Goal: Transaction & Acquisition: Purchase product/service

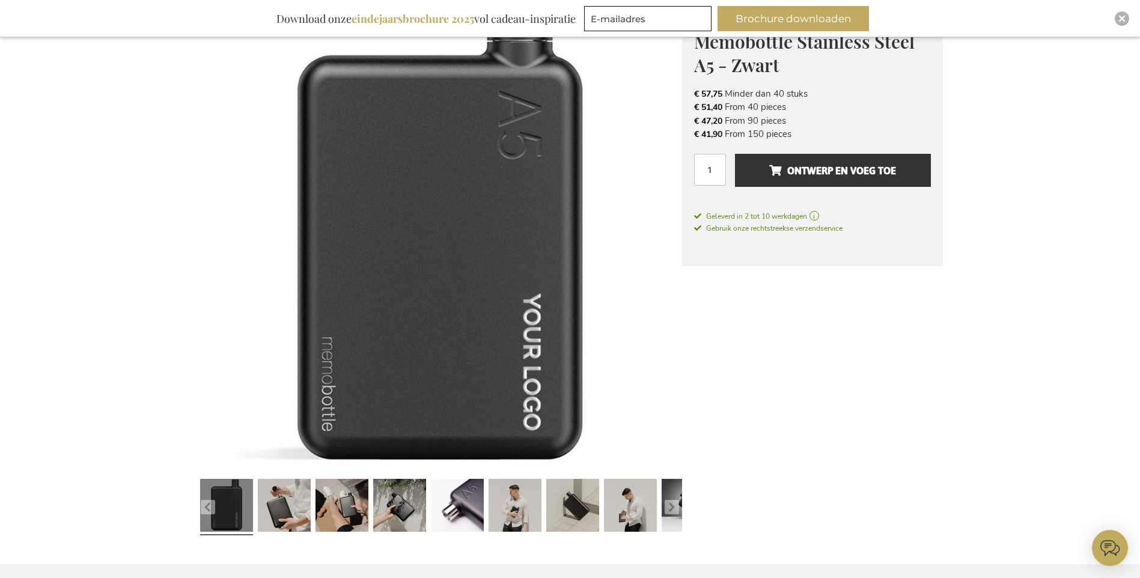
scroll to position [240, 0]
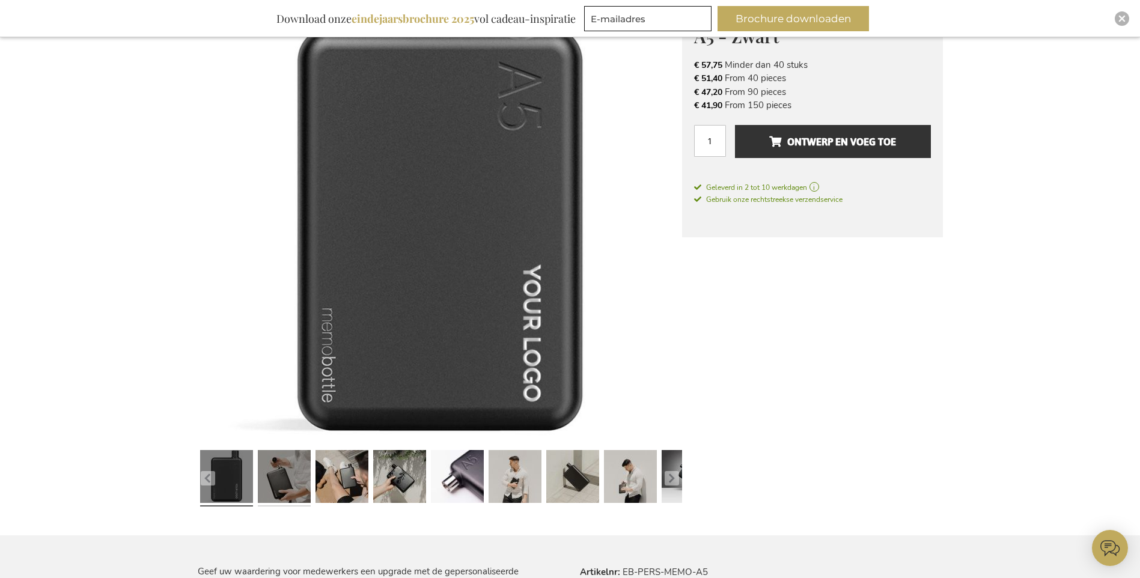
click at [275, 469] on link at bounding box center [284, 478] width 53 height 66
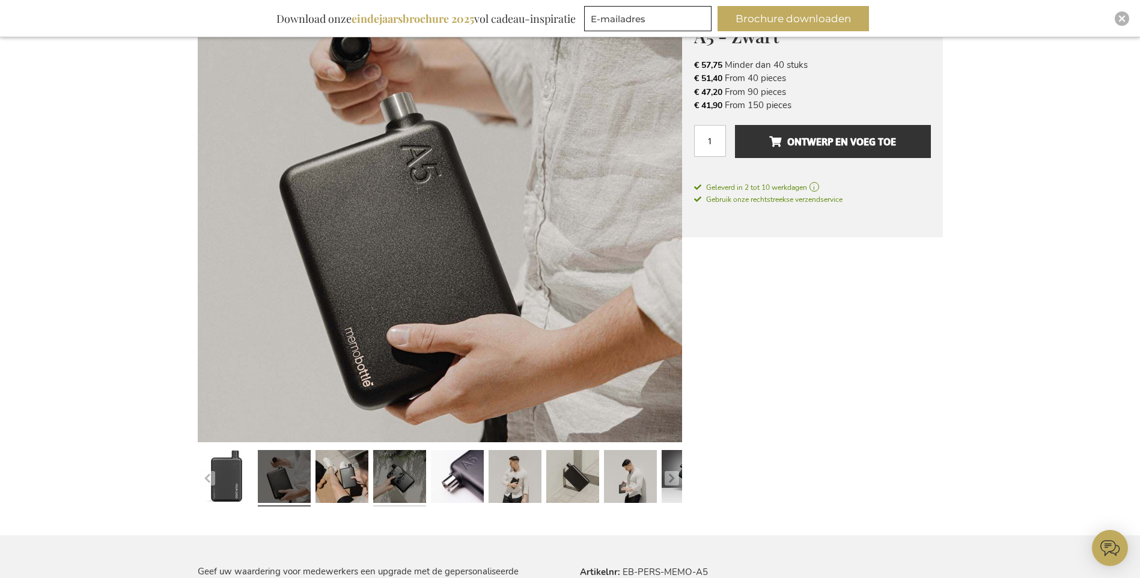
click at [397, 474] on link at bounding box center [399, 478] width 53 height 66
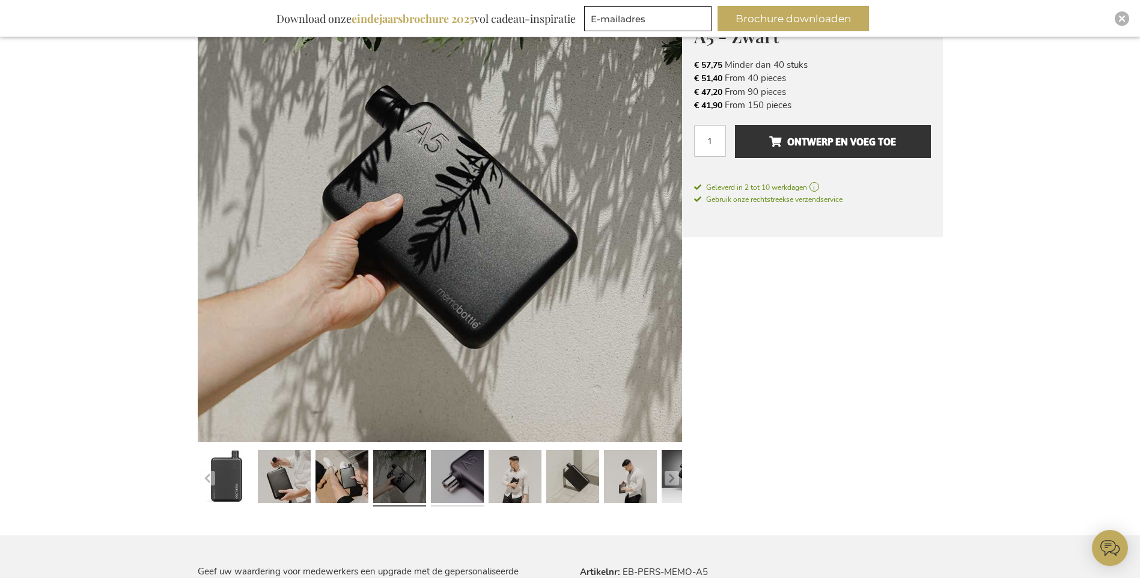
click at [447, 474] on link at bounding box center [457, 478] width 53 height 66
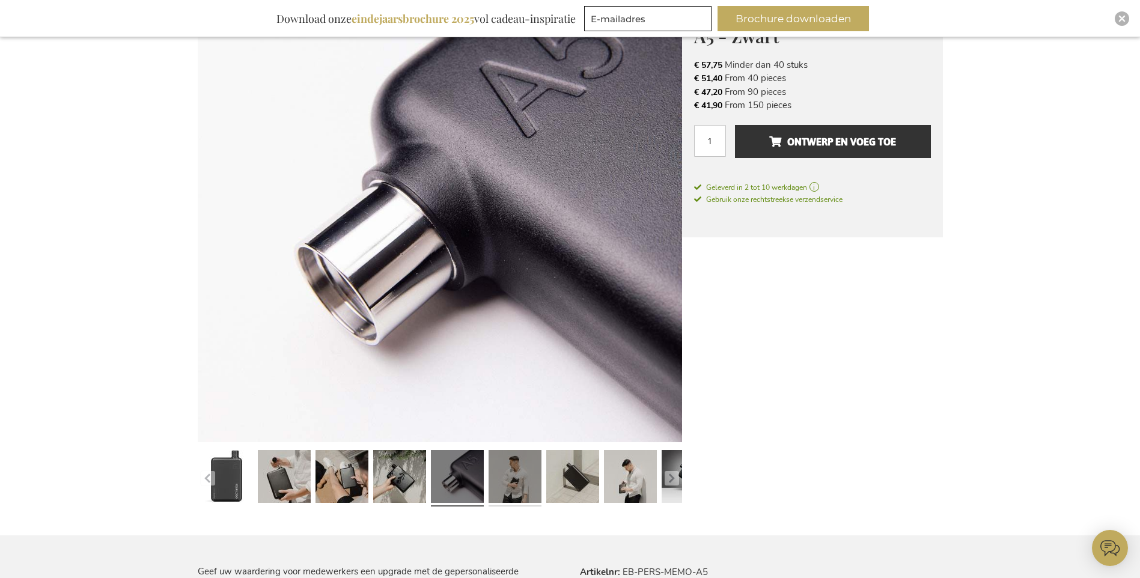
click at [498, 474] on link at bounding box center [515, 478] width 53 height 66
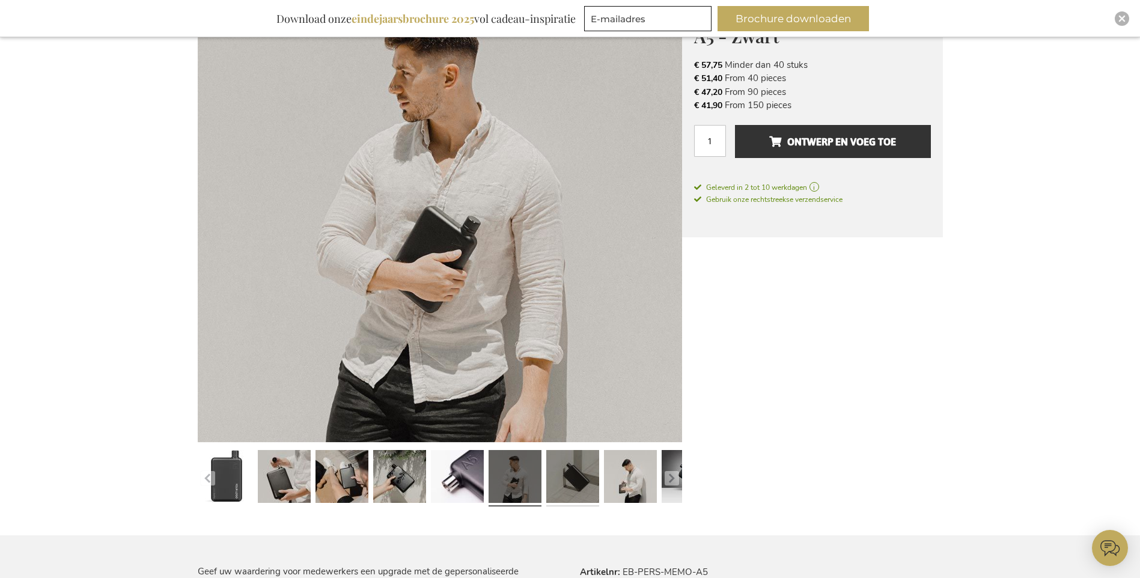
click at [573, 474] on link at bounding box center [572, 478] width 53 height 66
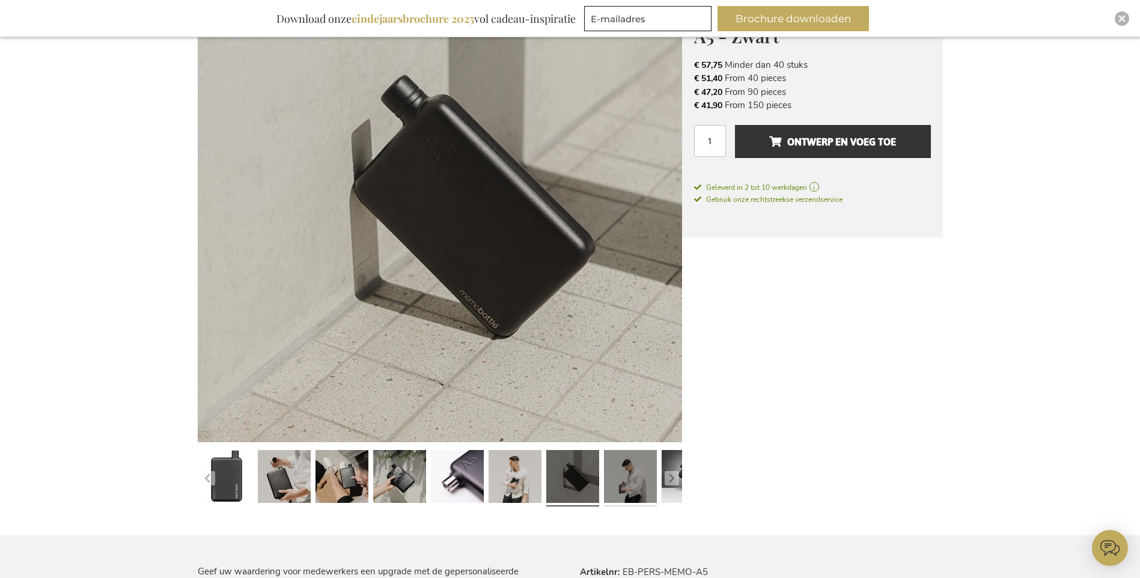
click at [614, 472] on link at bounding box center [630, 478] width 53 height 66
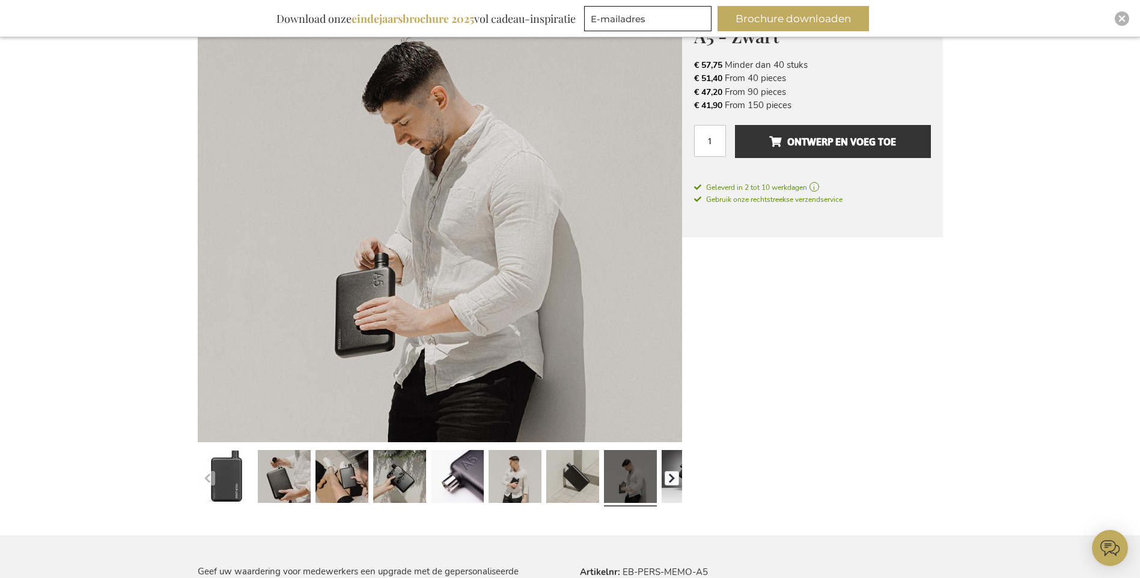
click at [665, 472] on button "button" at bounding box center [672, 478] width 14 height 14
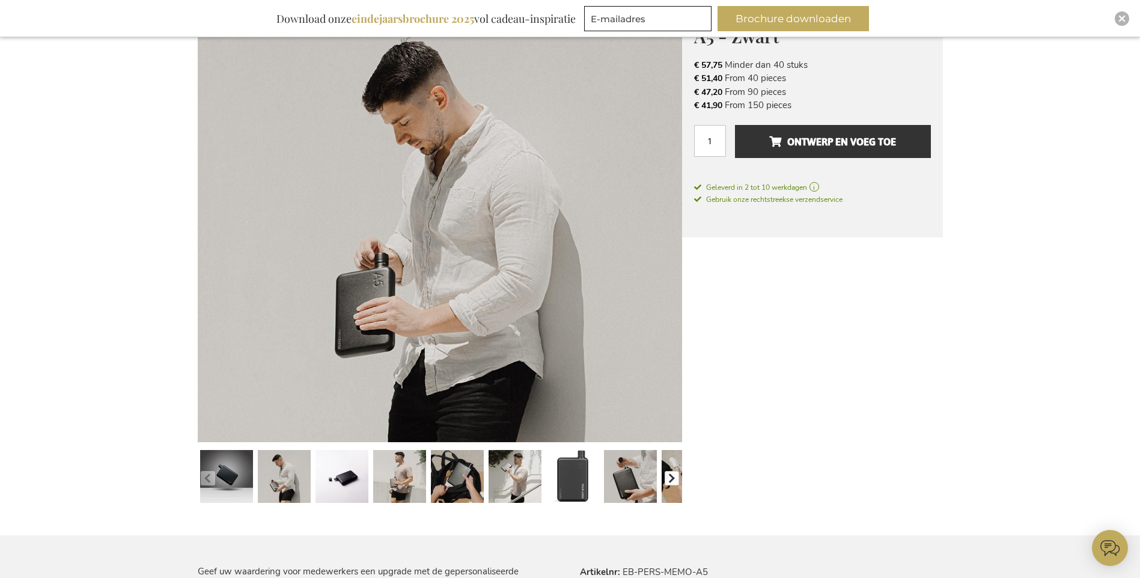
click at [676, 478] on button "button" at bounding box center [672, 478] width 14 height 14
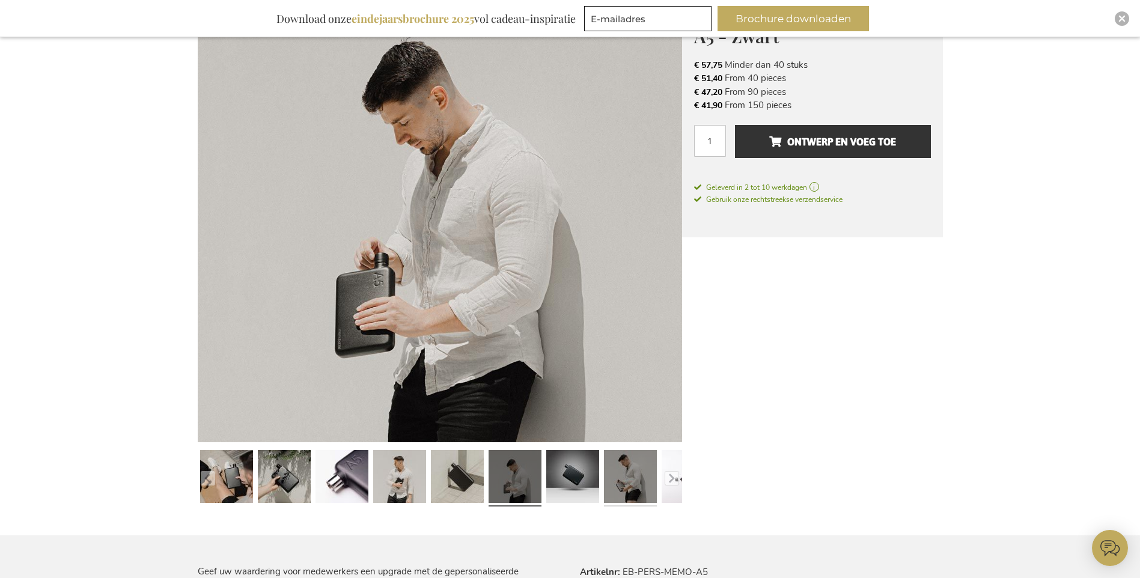
click at [626, 477] on link at bounding box center [630, 478] width 53 height 66
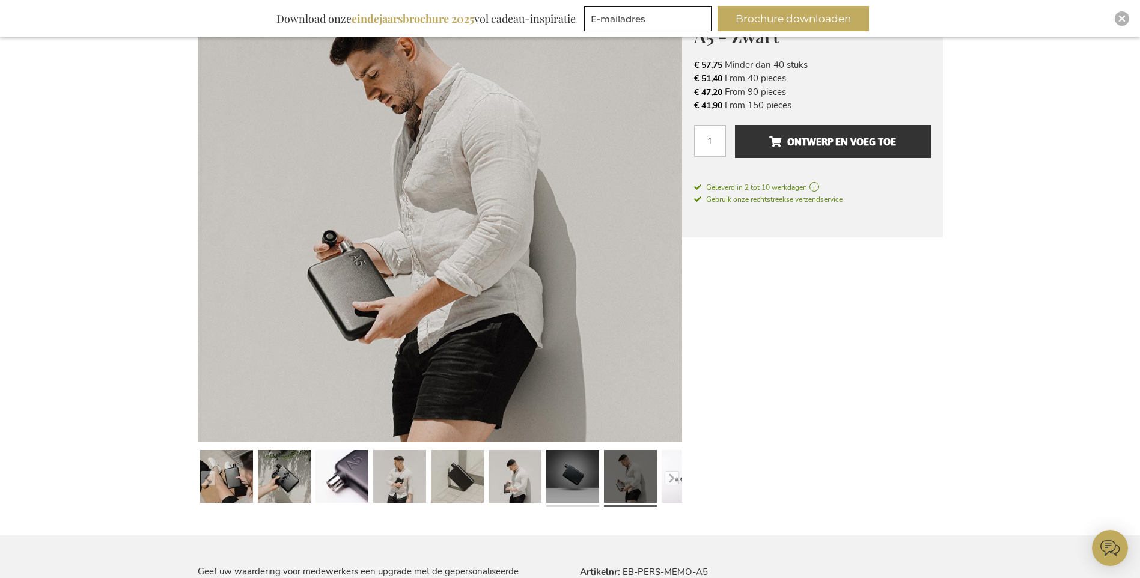
click at [558, 474] on link at bounding box center [572, 478] width 53 height 66
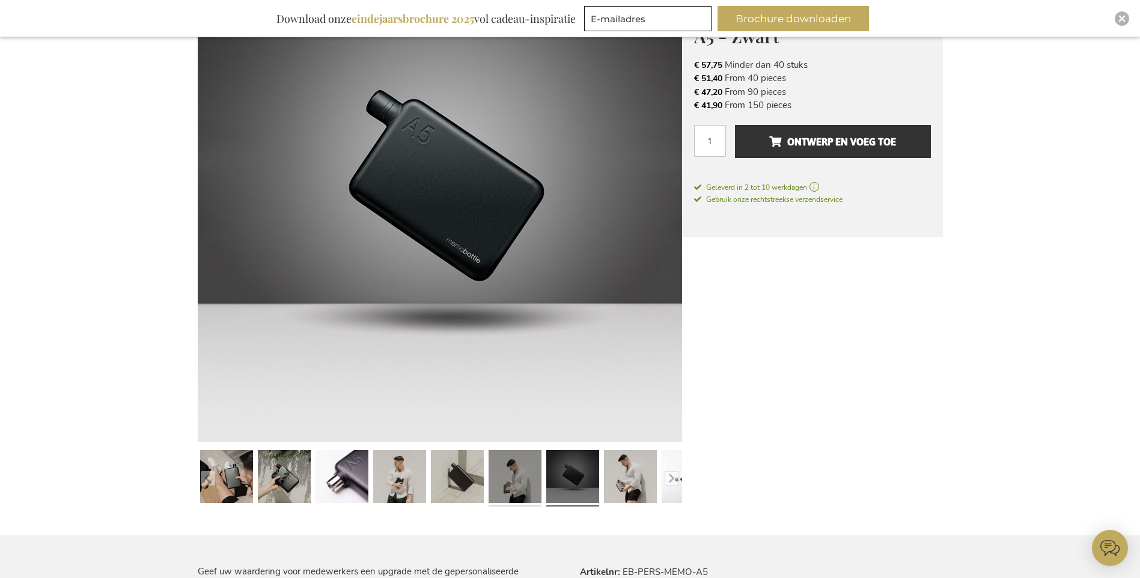
click at [524, 474] on link at bounding box center [515, 478] width 53 height 66
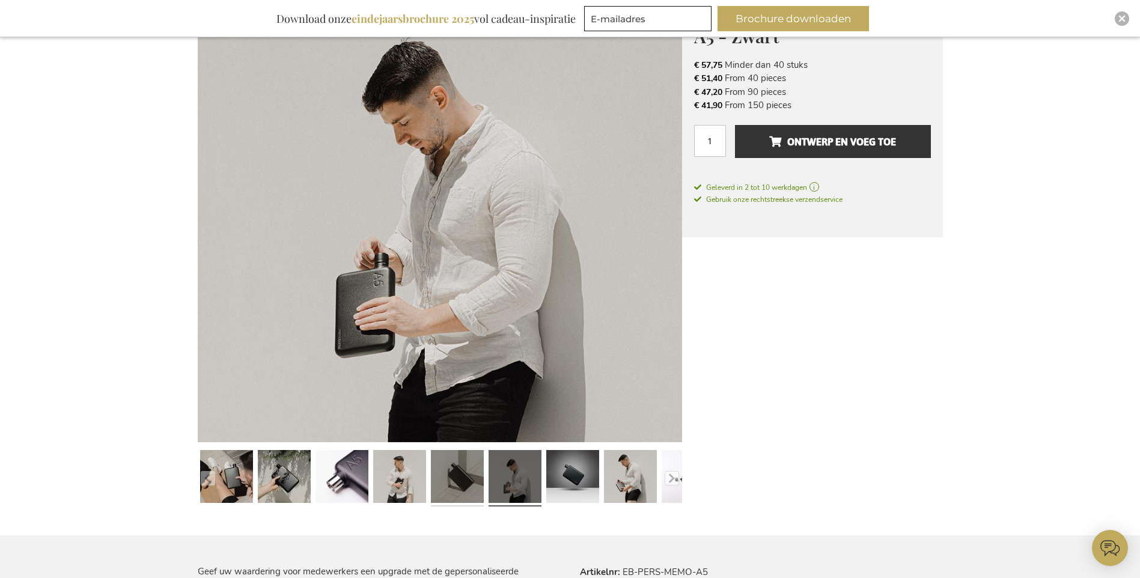
click at [472, 474] on link at bounding box center [457, 478] width 53 height 66
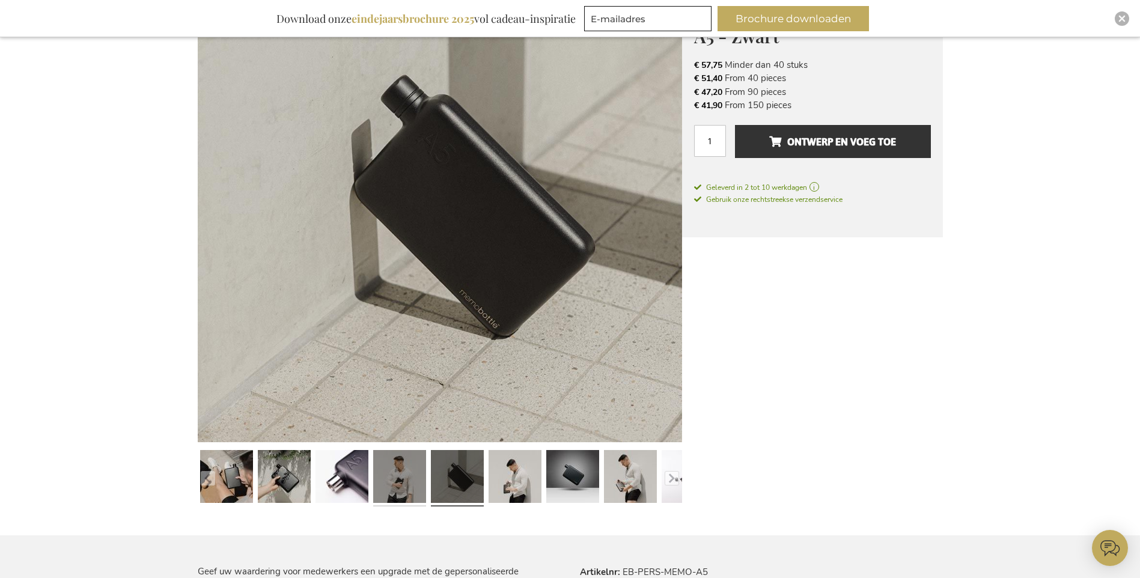
click at [416, 476] on link at bounding box center [399, 478] width 53 height 66
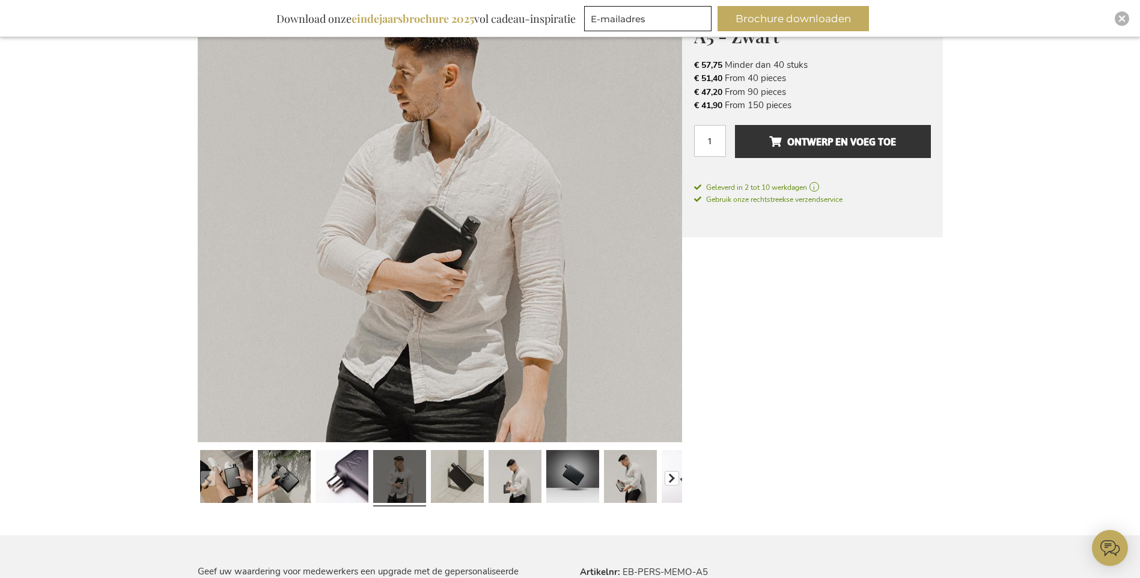
click at [673, 480] on button "button" at bounding box center [672, 478] width 14 height 14
click at [668, 480] on button "button" at bounding box center [672, 478] width 14 height 14
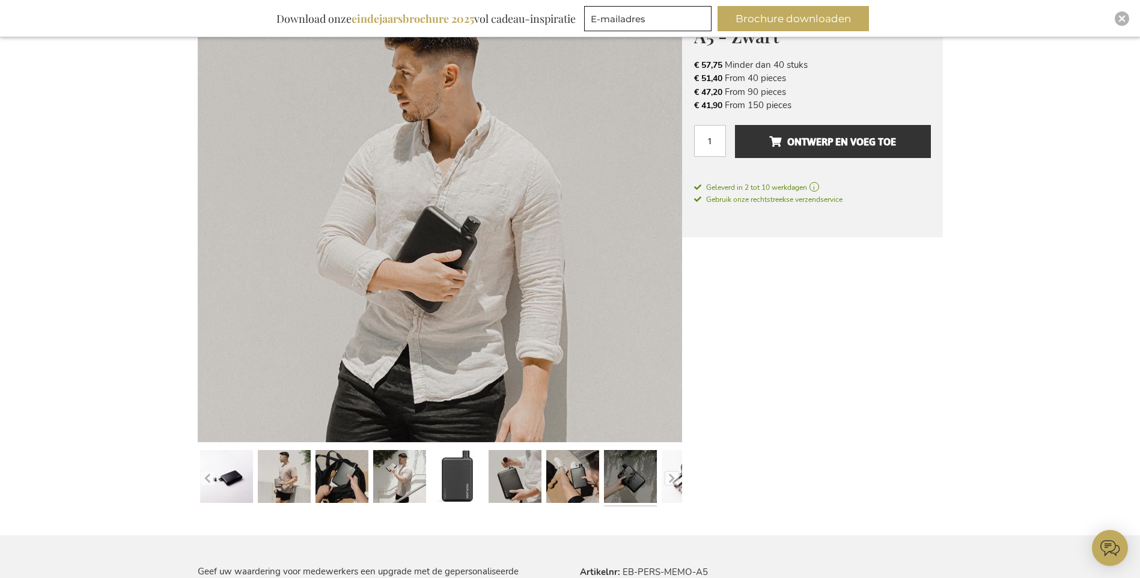
click at [629, 479] on link at bounding box center [630, 478] width 53 height 66
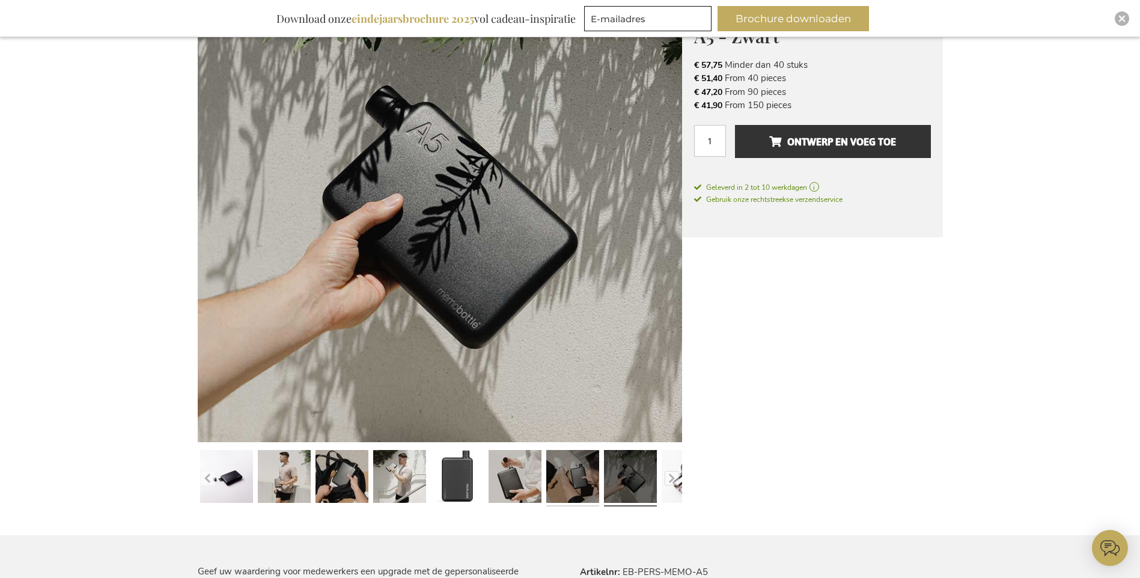
click at [568, 482] on link at bounding box center [572, 478] width 53 height 66
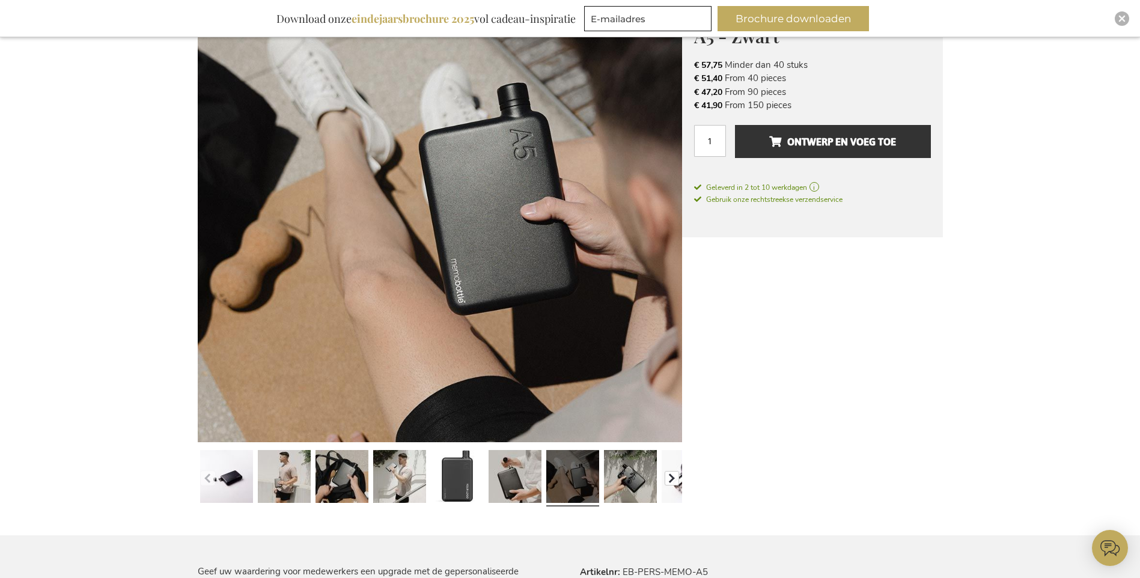
click at [668, 484] on button "button" at bounding box center [672, 478] width 14 height 14
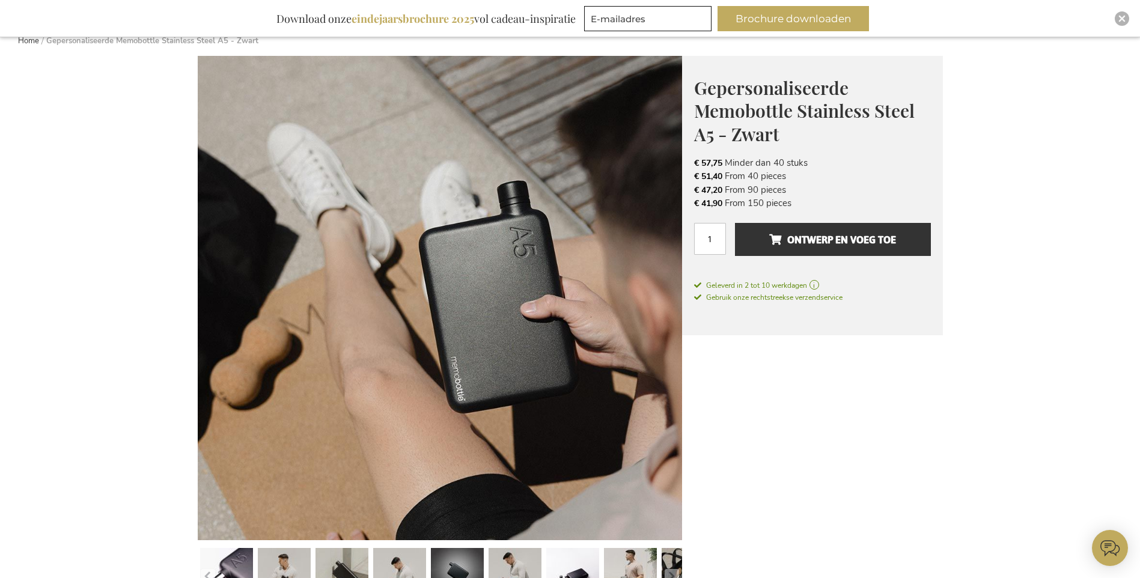
scroll to position [0, 0]
